Goal: Check status: Check status

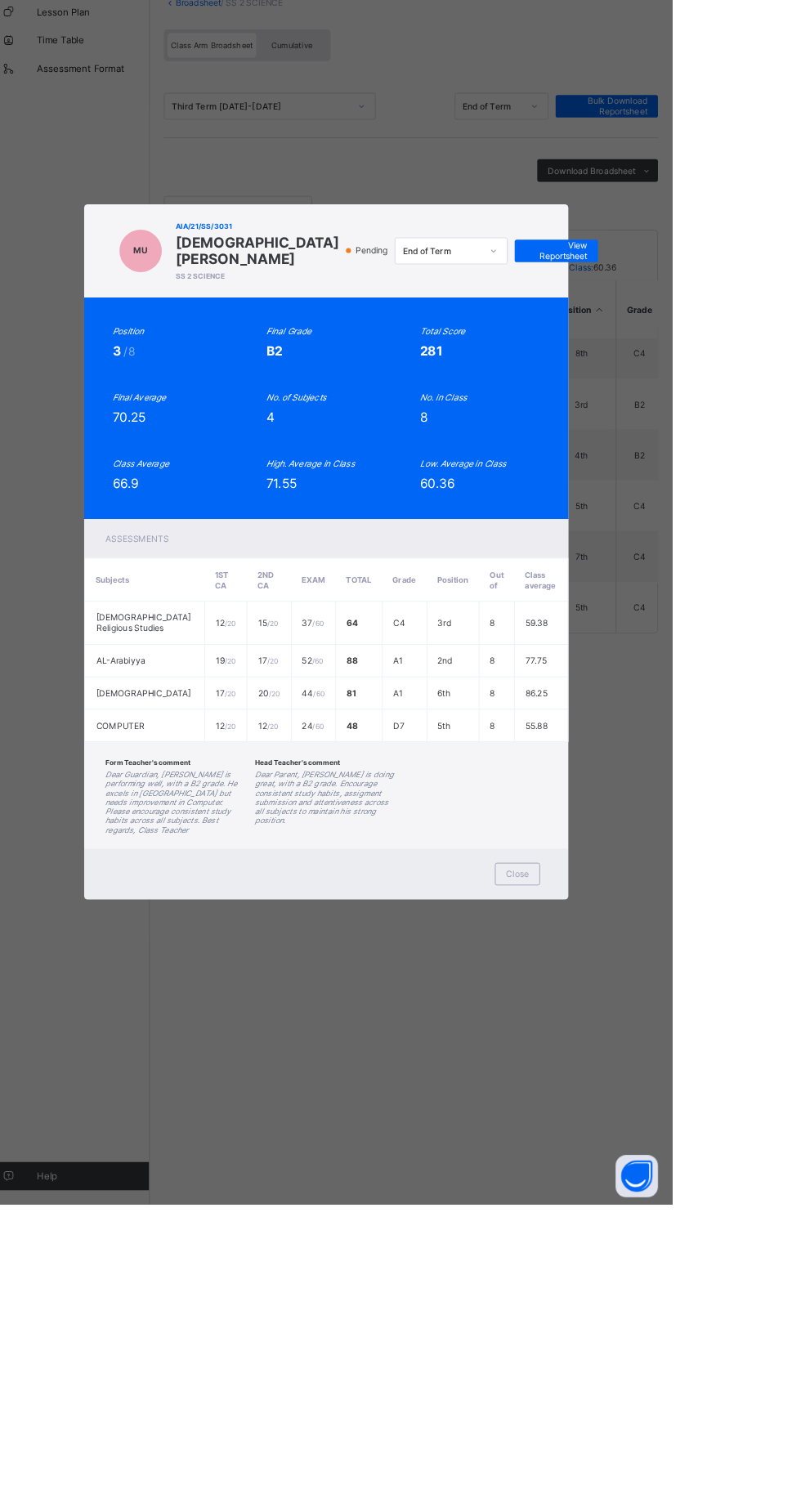
click at [703, 420] on span "View Reportsheet" at bounding box center [667, 408] width 72 height 25
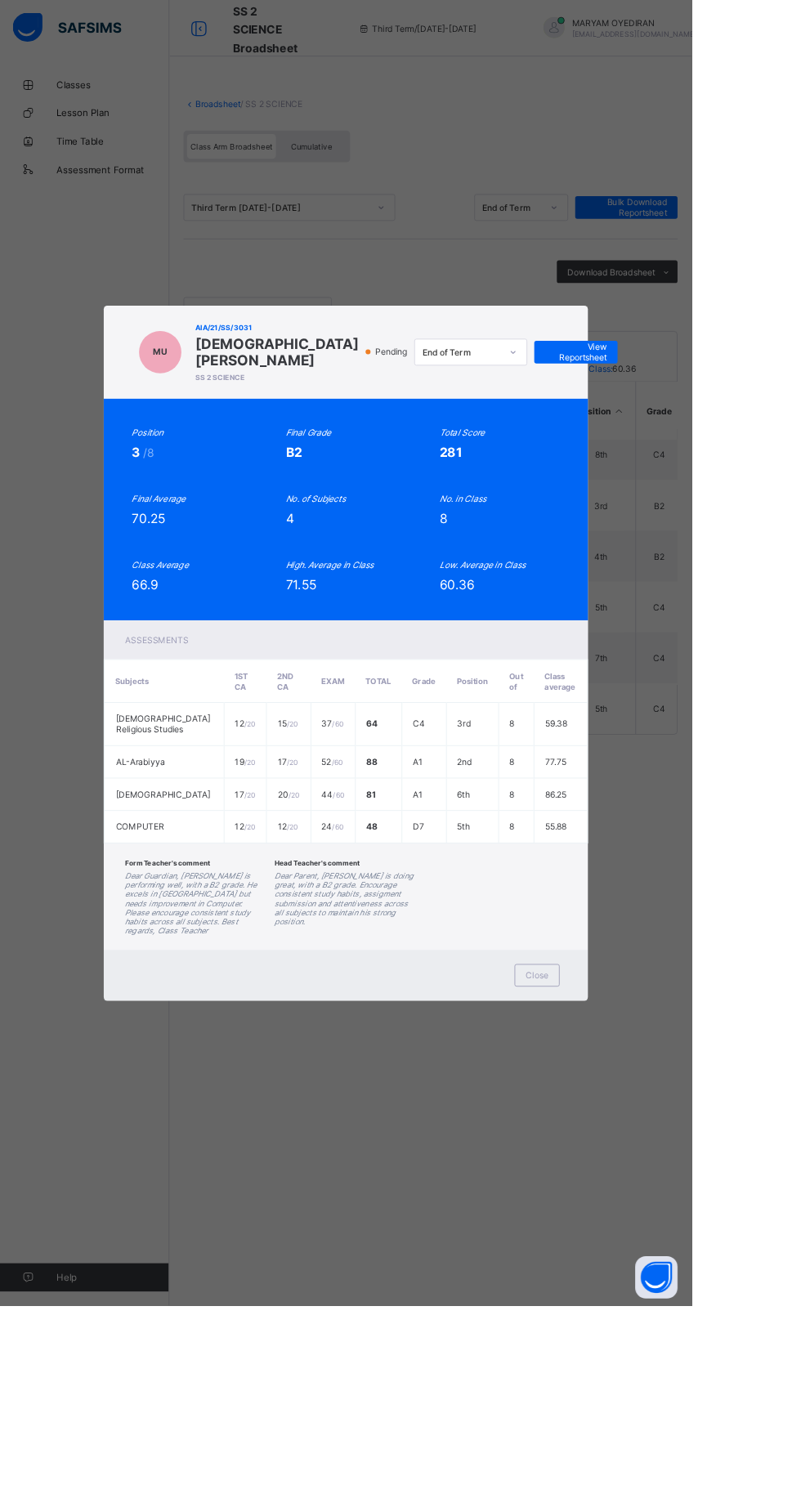
click at [681, 451] on div "MU AIA/21/SS/3031 [PERSON_NAME] SS 2 SCIENCE Pending End of Term View Reportshe…" at bounding box center [400, 408] width 561 height 108
click at [109, 732] on div "MU AIA/21/SS/3031 [PERSON_NAME] SS 2 SCIENCE Pending End of Term View Reportshe…" at bounding box center [400, 756] width 801 height 1512
